Goal: Transaction & Acquisition: Purchase product/service

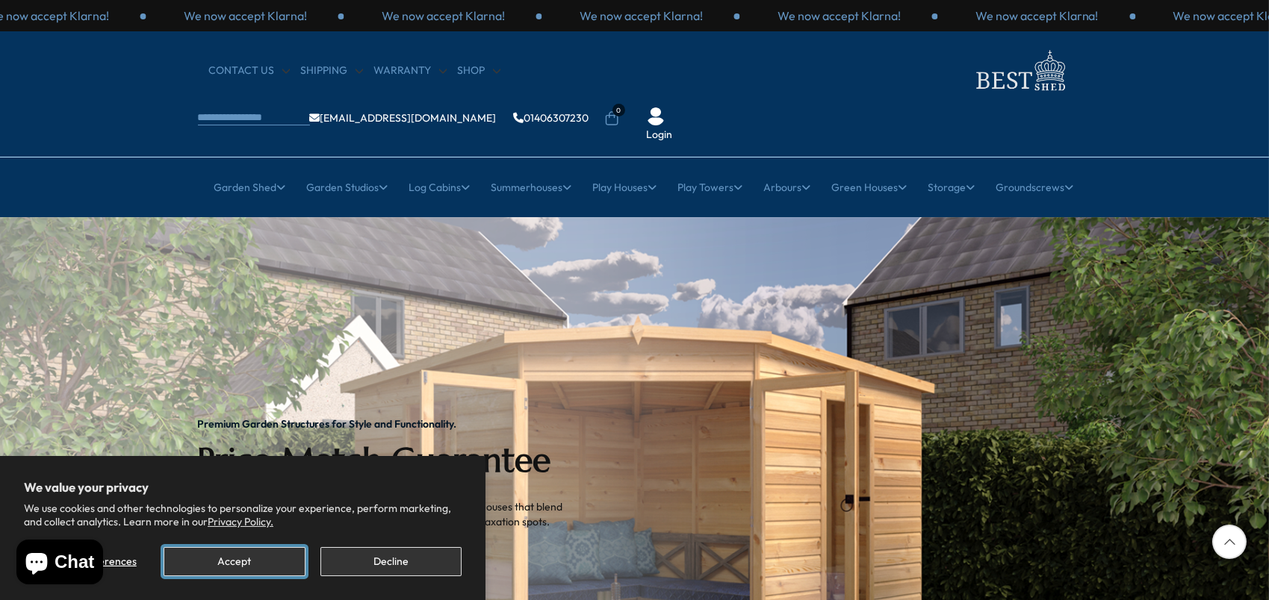
click at [287, 562] on button "Accept" at bounding box center [234, 561] width 141 height 29
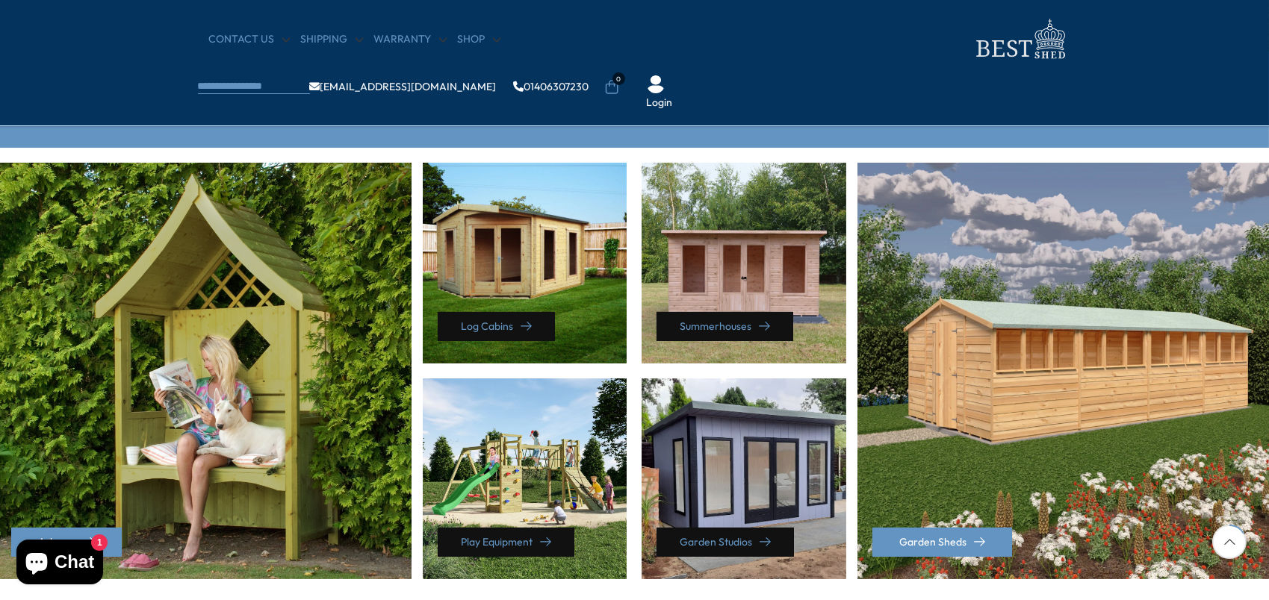
scroll to position [672, 0]
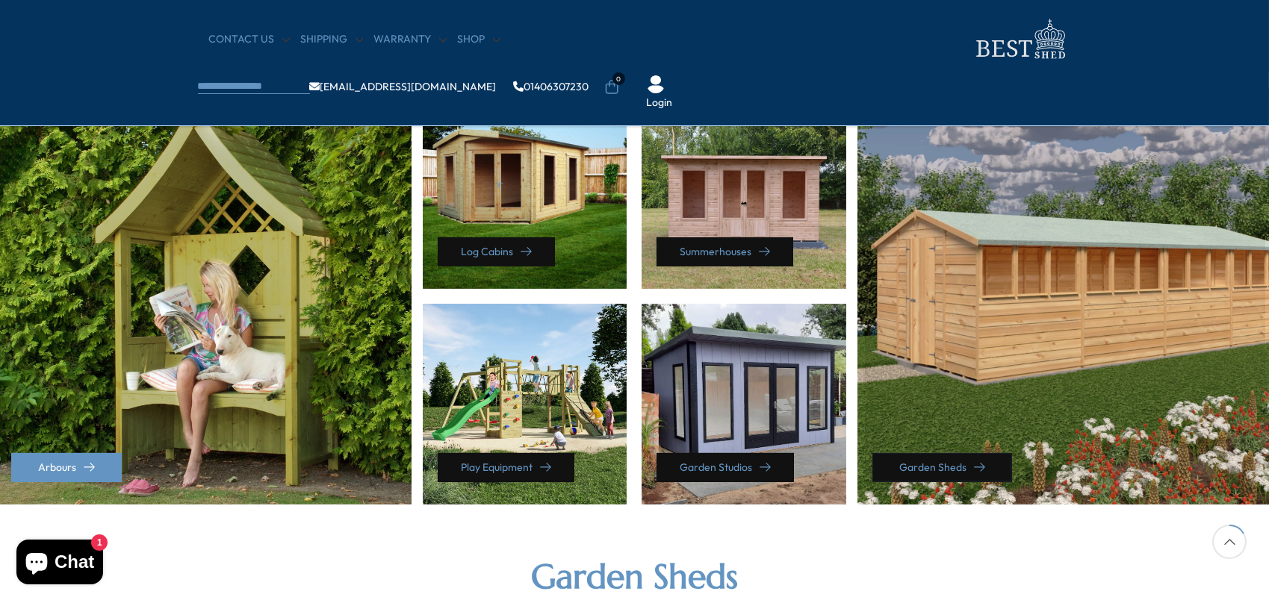
click at [936, 466] on link "Garden Sheds" at bounding box center [942, 467] width 140 height 29
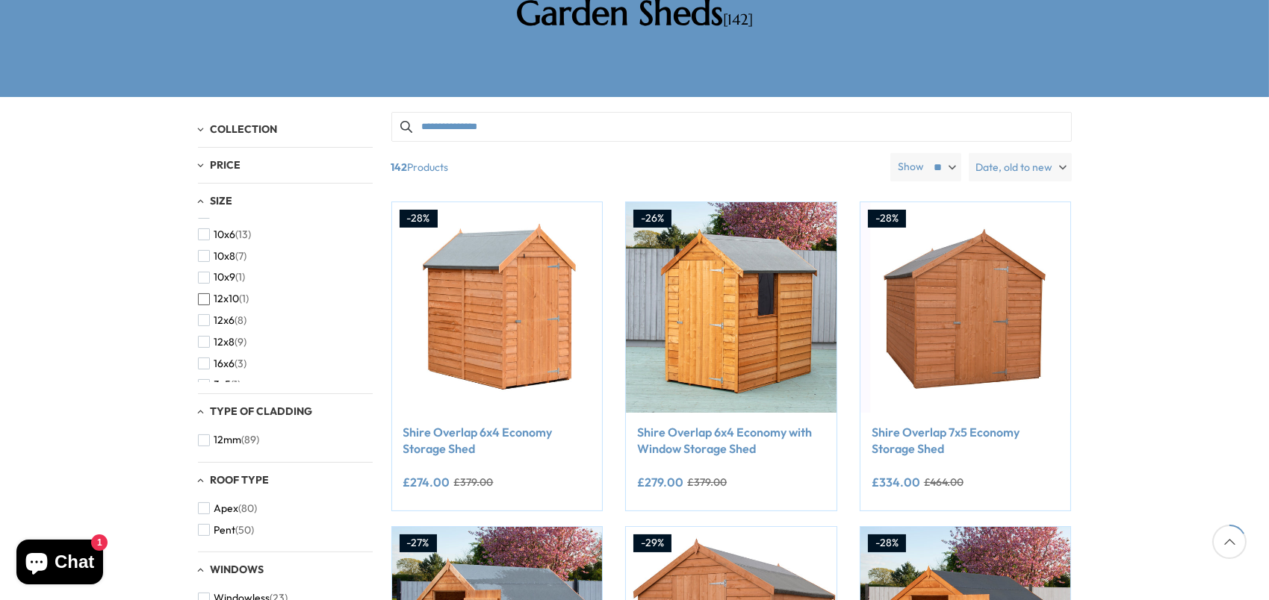
scroll to position [75, 0]
click at [206, 320] on span "button" at bounding box center [204, 326] width 12 height 12
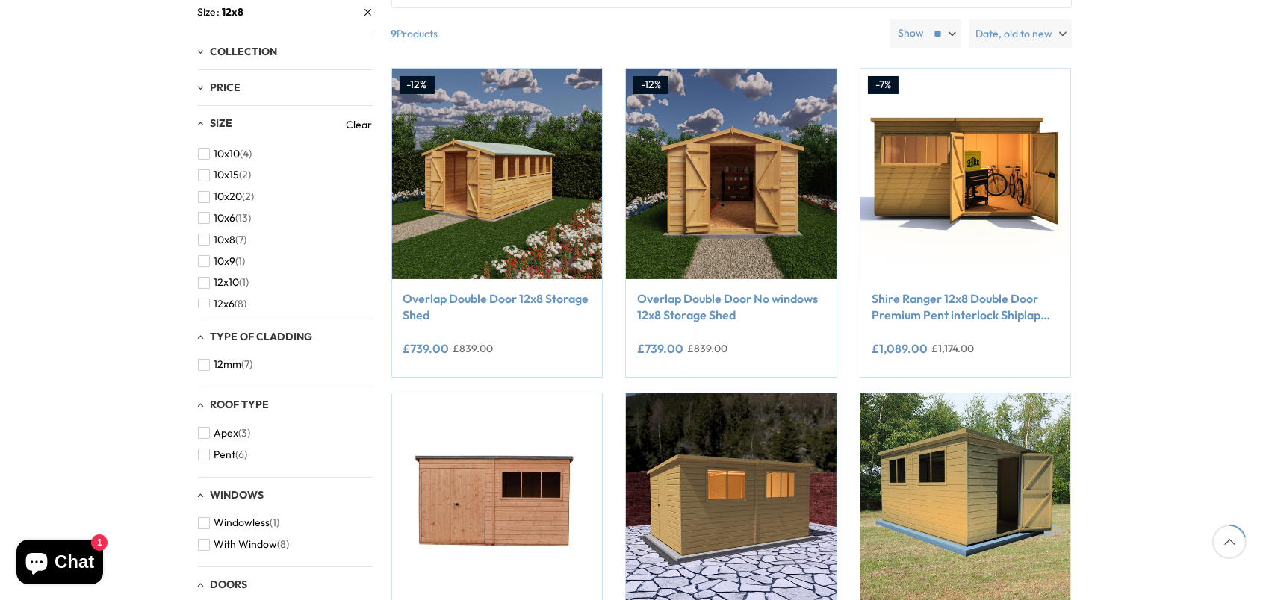
scroll to position [299, 0]
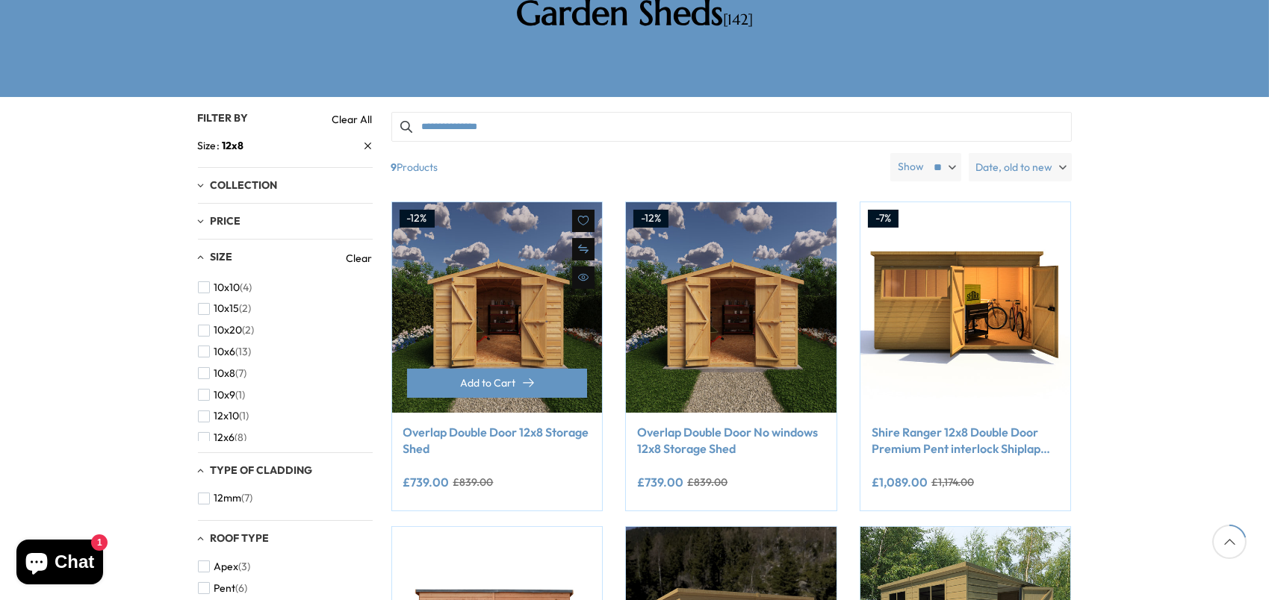
click at [450, 247] on img at bounding box center [497, 307] width 211 height 211
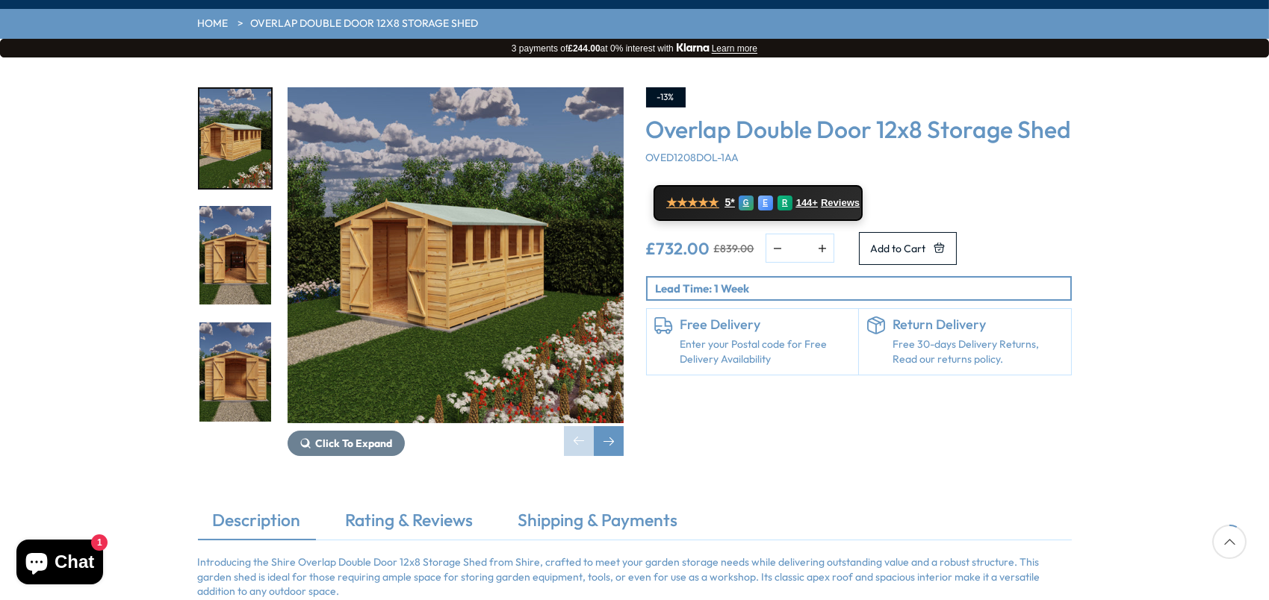
scroll to position [224, 0]
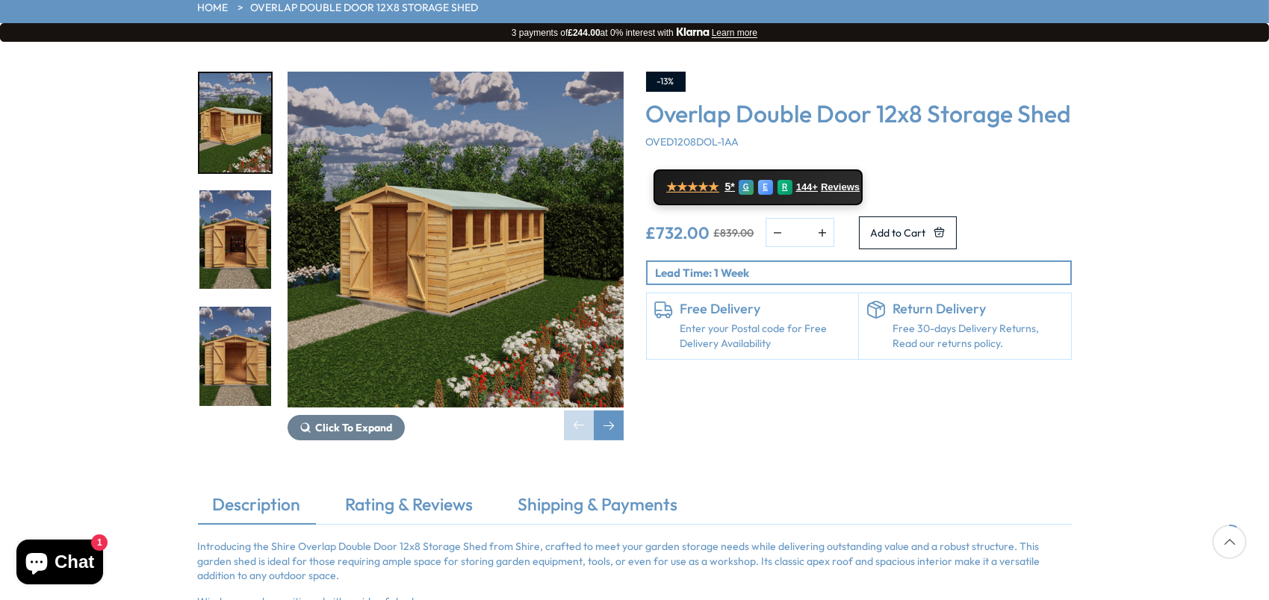
click at [753, 271] on p "Lead Time: 1 Week" at bounding box center [863, 273] width 414 height 16
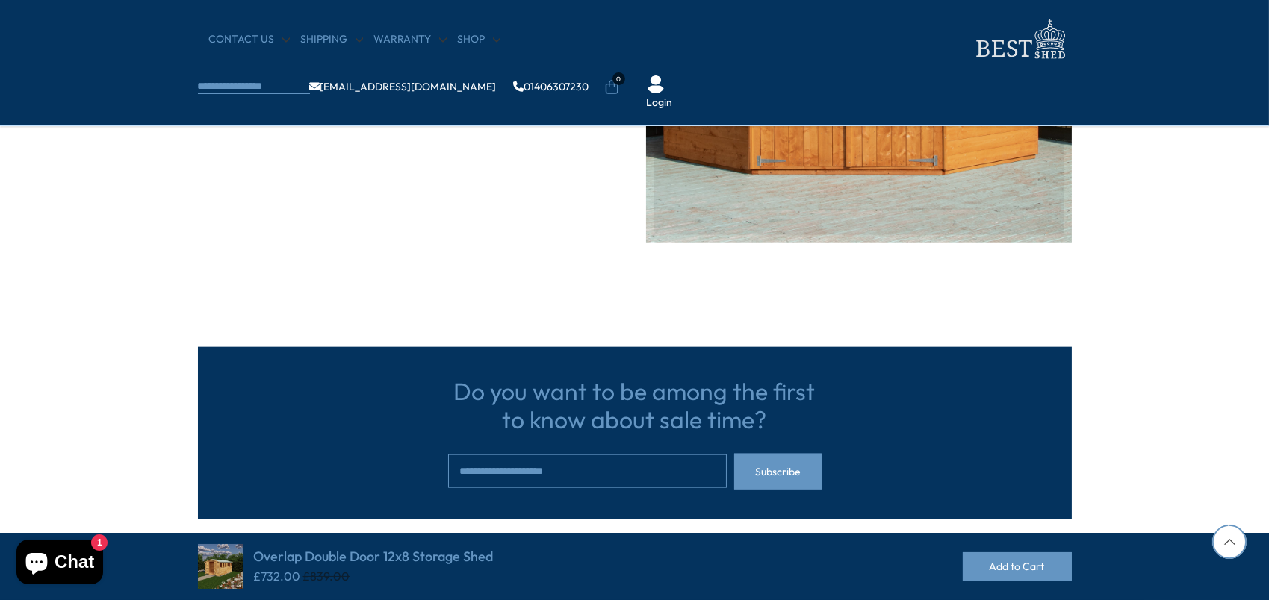
scroll to position [3940, 0]
